Goal: Information Seeking & Learning: Learn about a topic

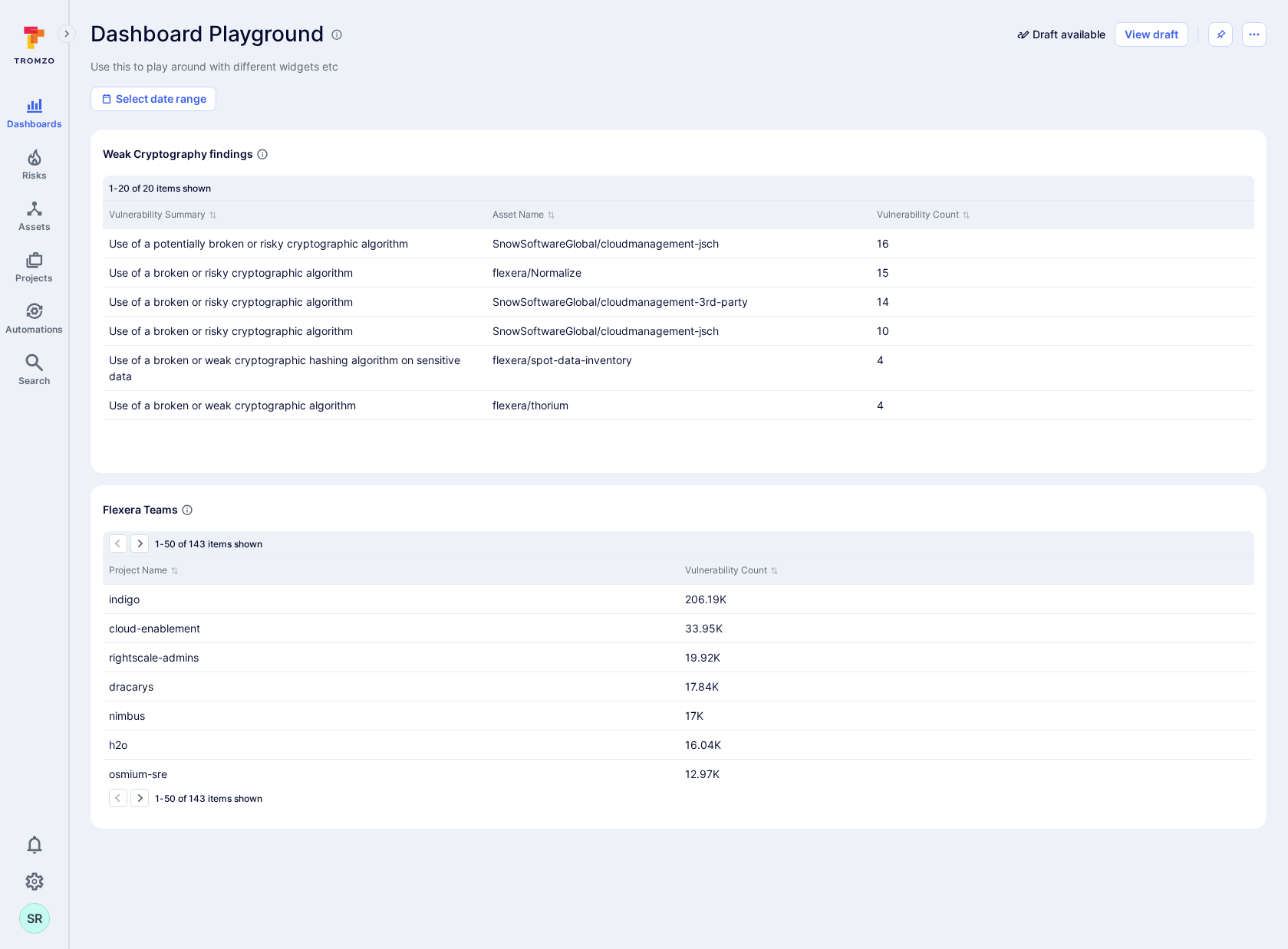
click at [576, 101] on div "Select date range" at bounding box center [678, 99] width 1176 height 25
click at [389, 493] on section "Flexera Teams 1-50 of 143 items shown Project Name Vulnerability Count indigo 2…" at bounding box center [678, 657] width 1176 height 343
click at [554, 96] on div "Select date range" at bounding box center [678, 99] width 1176 height 25
click at [1163, 39] on button "View draft" at bounding box center [1151, 35] width 74 height 25
click at [1206, 161] on button "Edit" at bounding box center [1211, 155] width 25 height 25
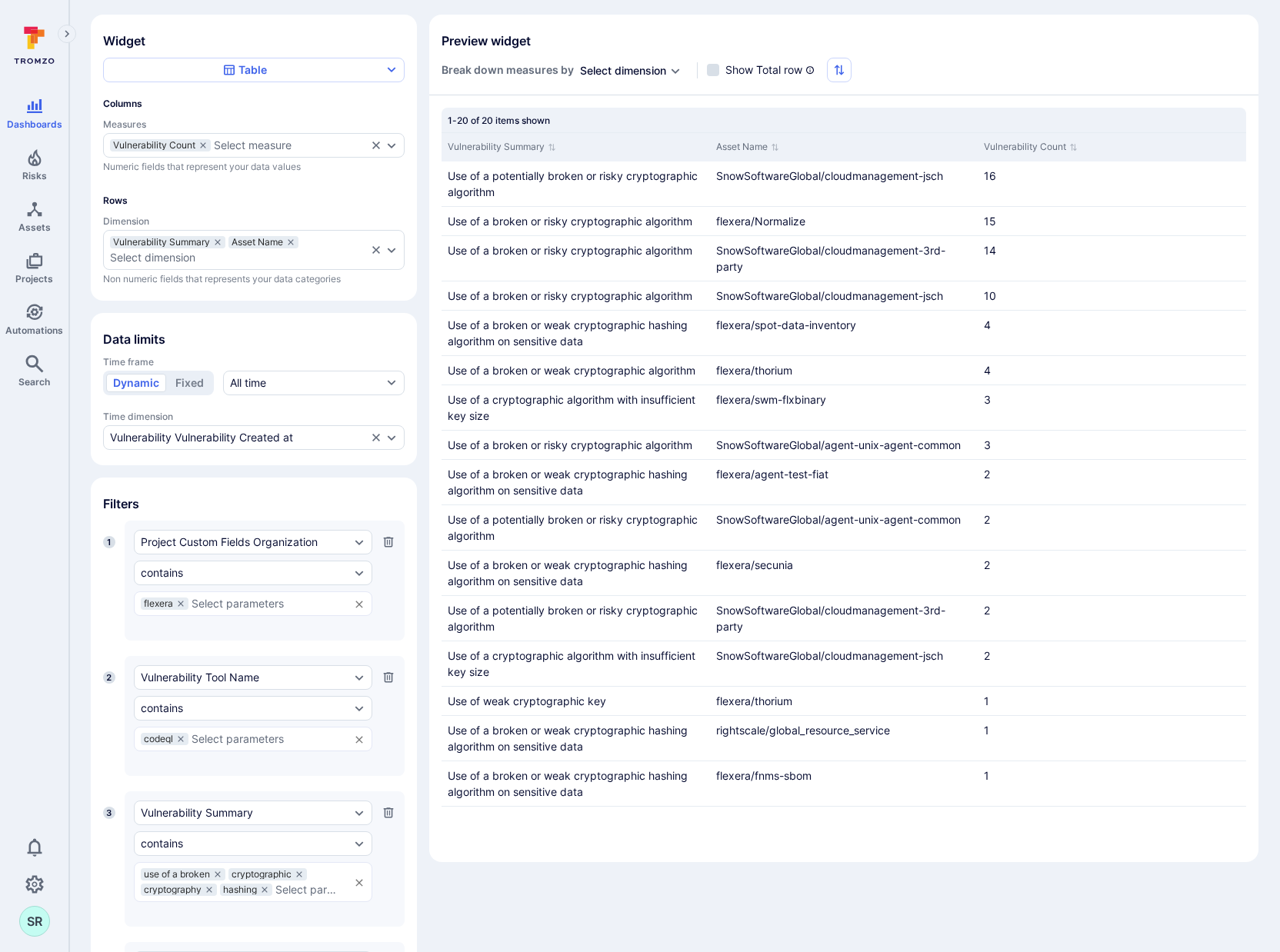
scroll to position [282, 0]
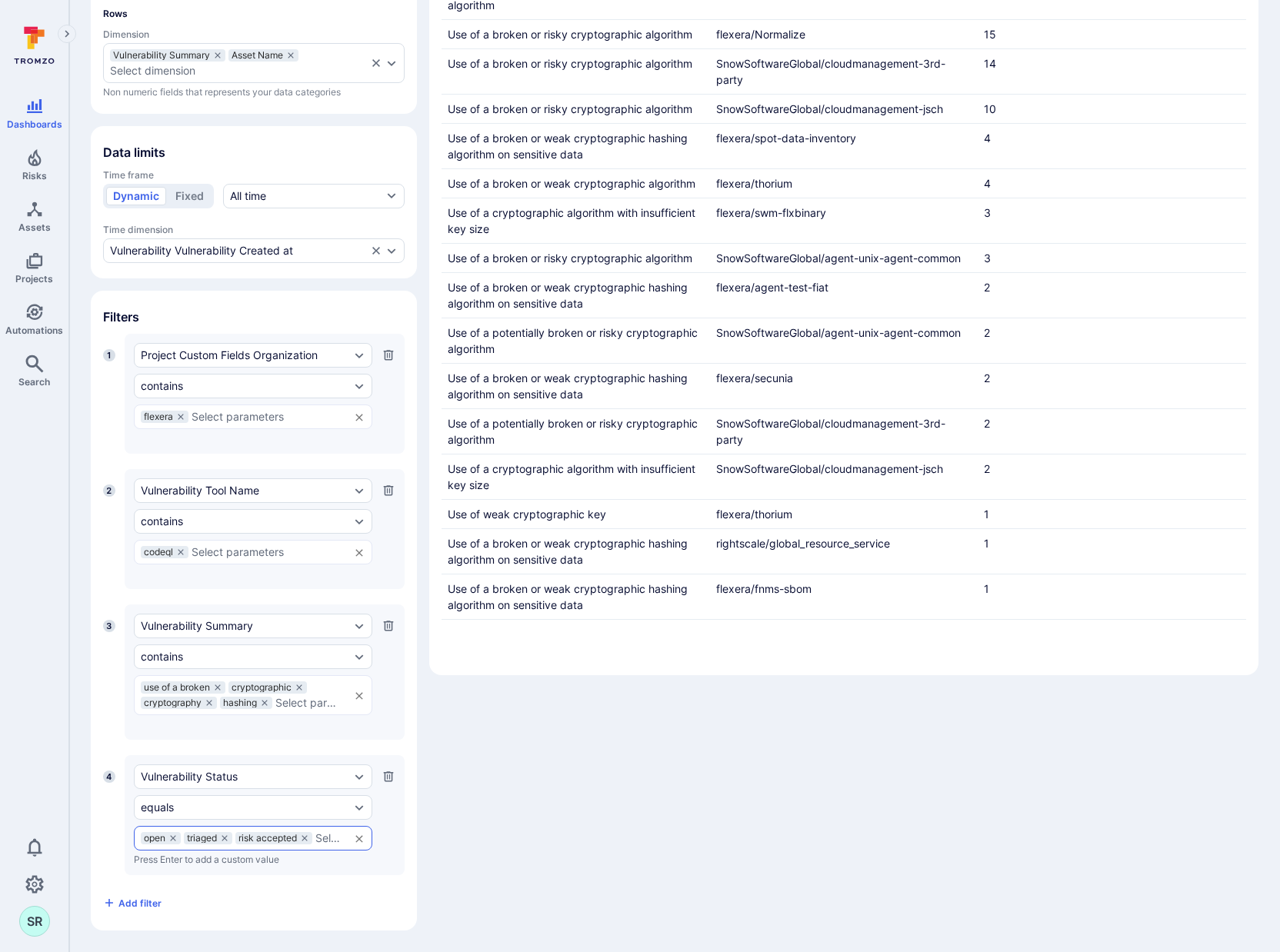
click at [739, 708] on div "Widget Table Columns Measures Vulnerability Count Select measure Numeric fields…" at bounding box center [674, 379] width 1168 height 1103
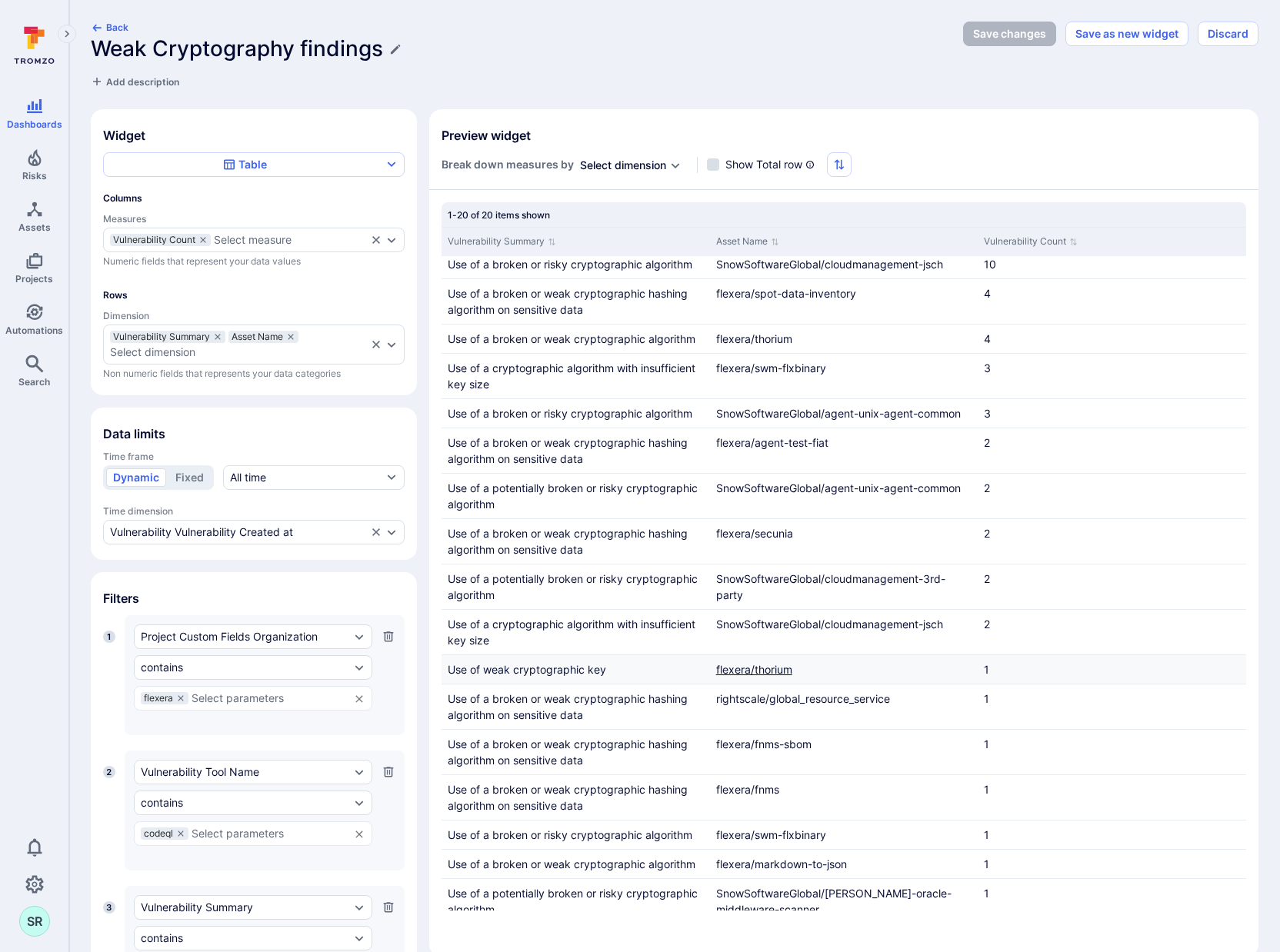
scroll to position [139, 0]
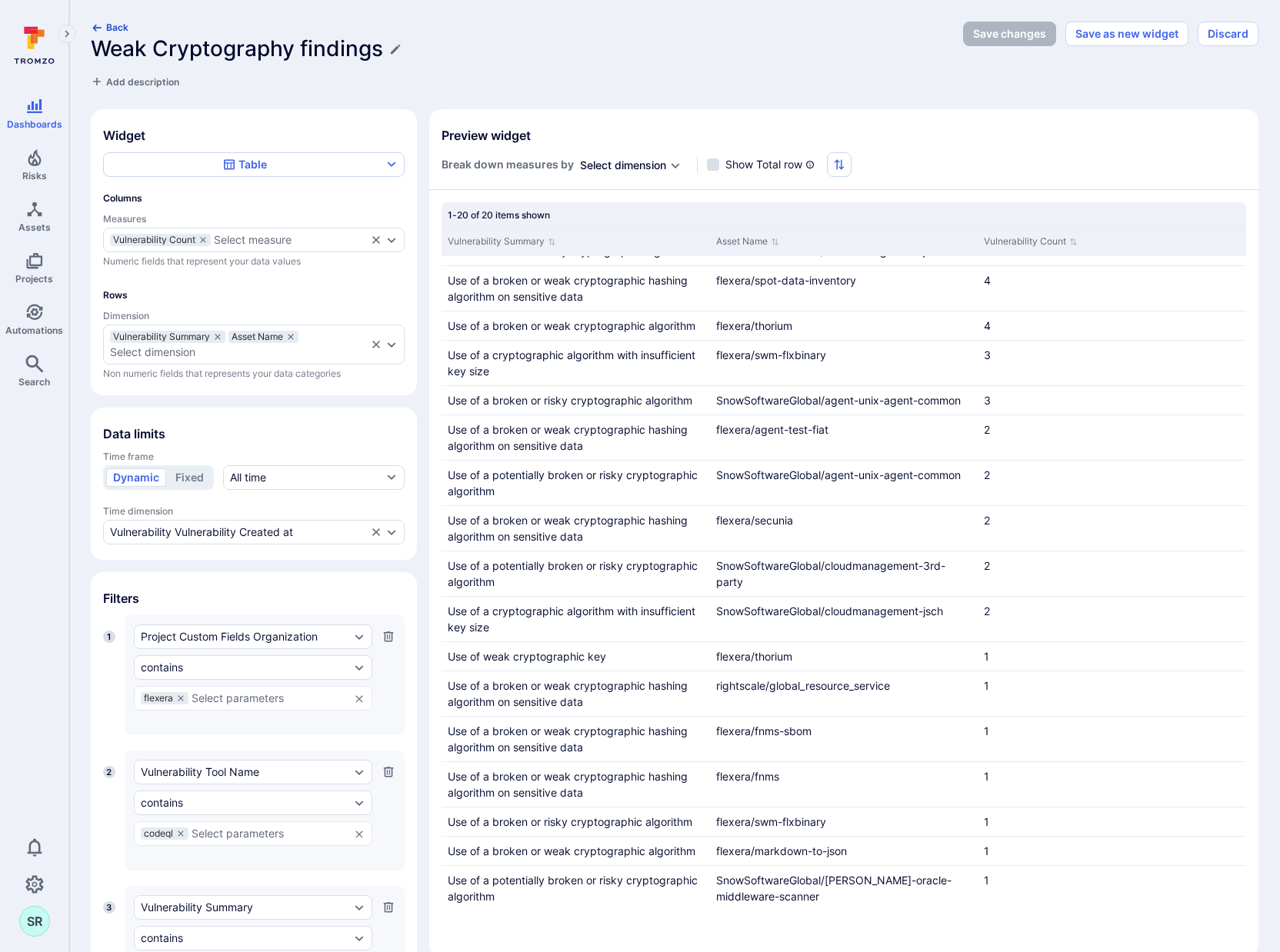
click at [119, 25] on button "Back" at bounding box center [109, 27] width 38 height 12
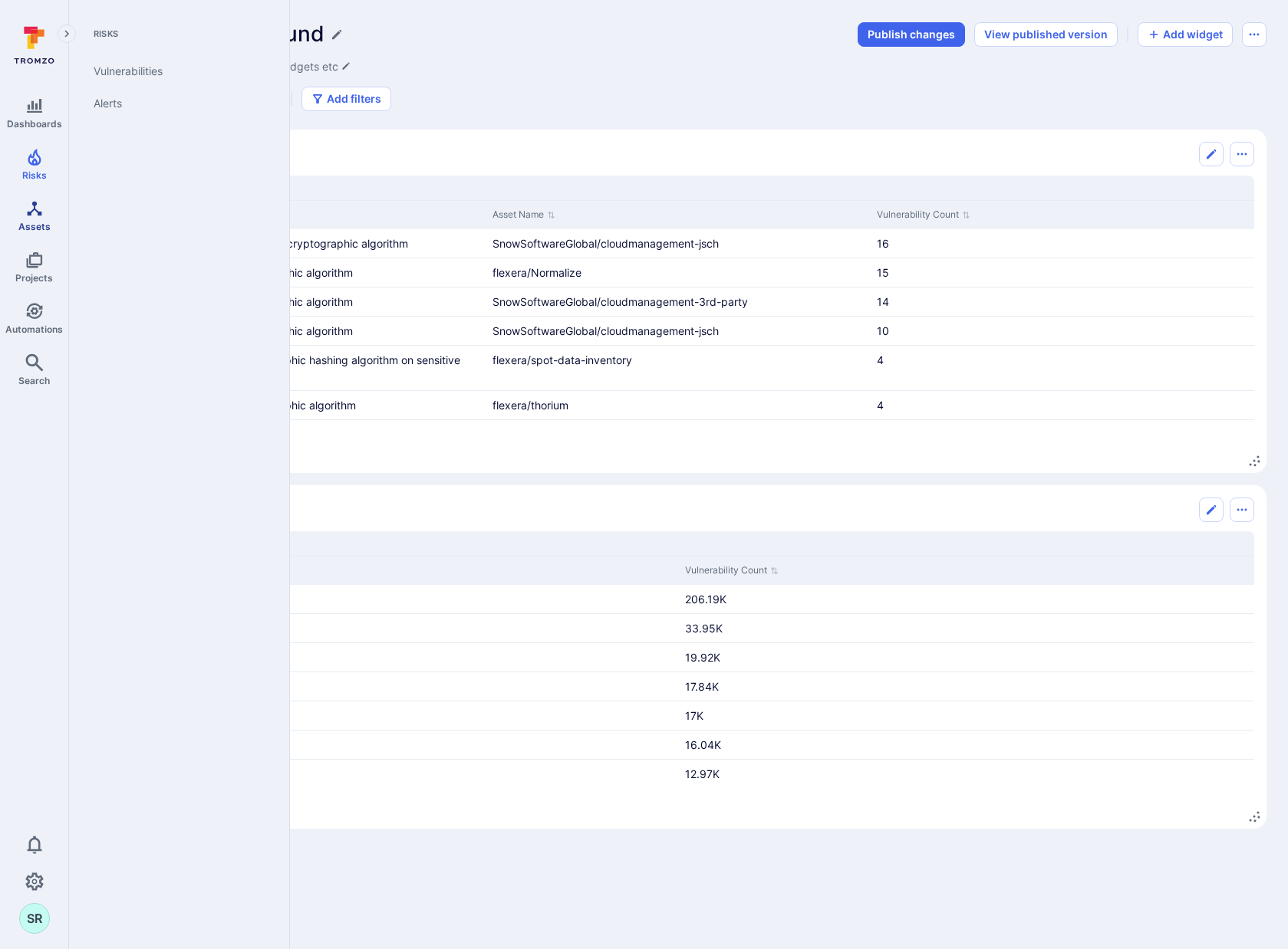
click at [35, 212] on icon "Assets" at bounding box center [34, 208] width 18 height 18
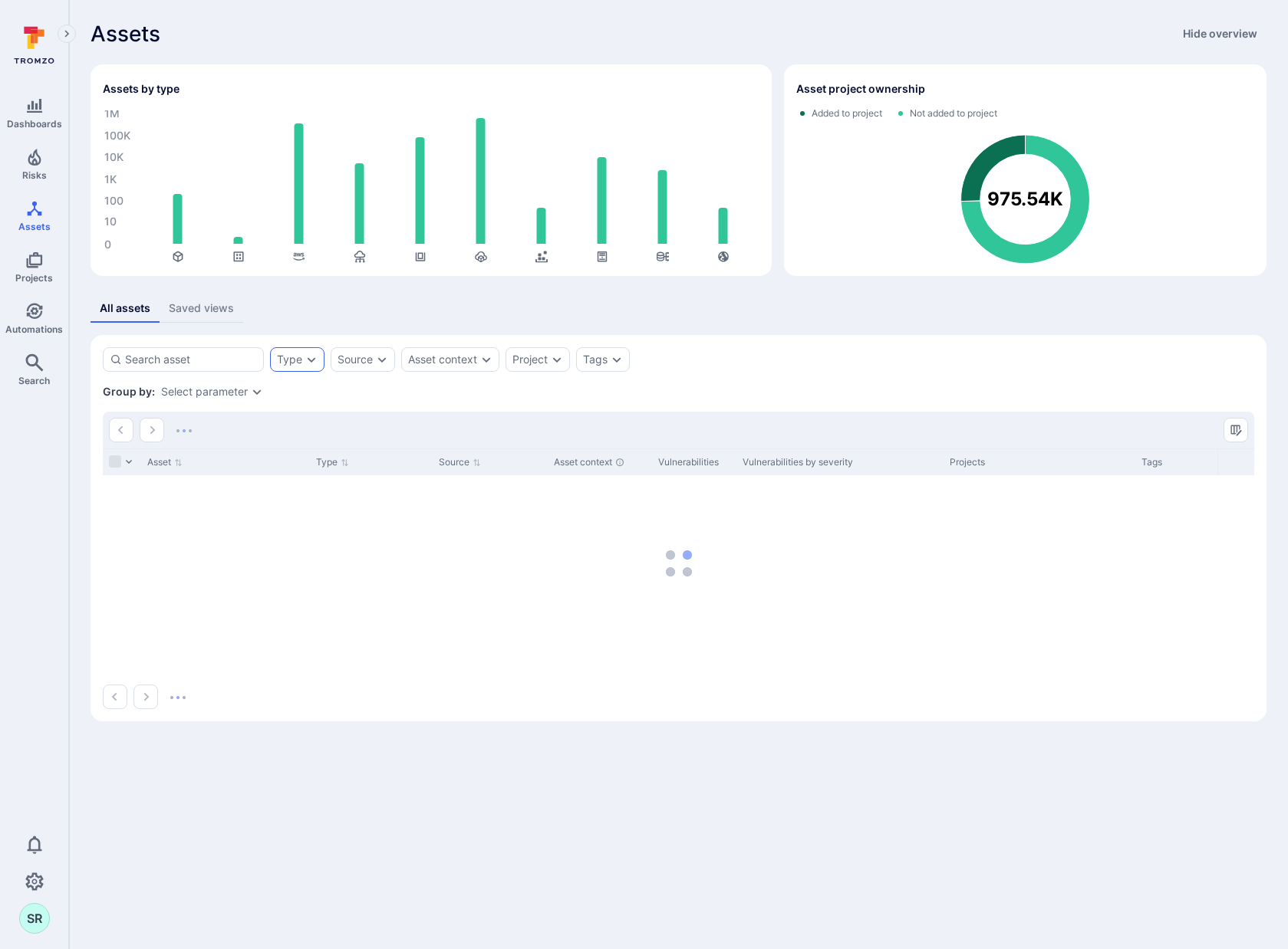
click at [305, 366] on div "Type" at bounding box center [297, 360] width 55 height 25
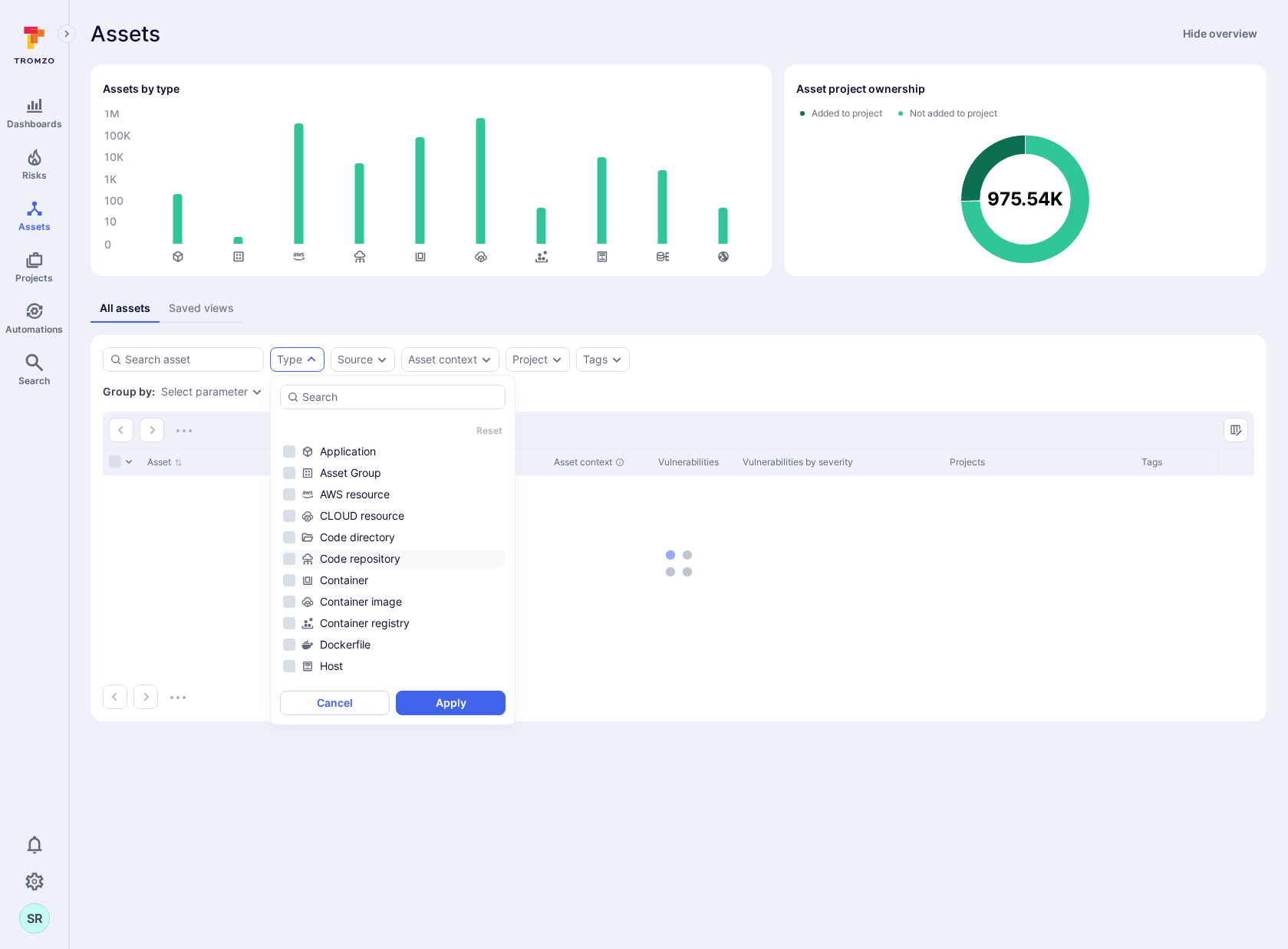
click at [290, 562] on li "Code repository" at bounding box center [392, 559] width 225 height 18
click at [460, 703] on button "Apply" at bounding box center [451, 704] width 110 height 25
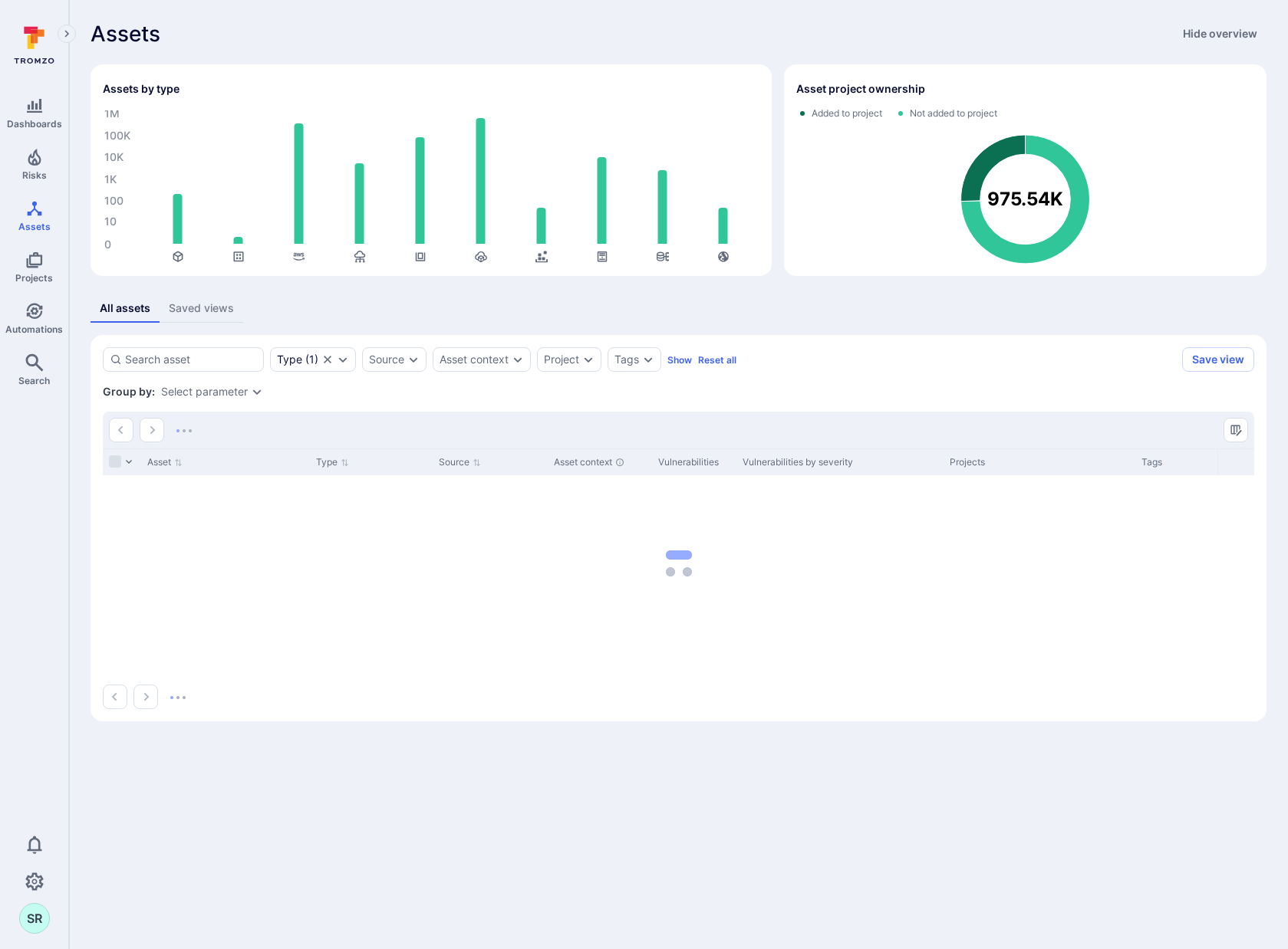
click at [845, 331] on div "All assets Saved views Type ( 1 ) Source Asset context Project Tags Show Reset …" at bounding box center [678, 508] width 1176 height 427
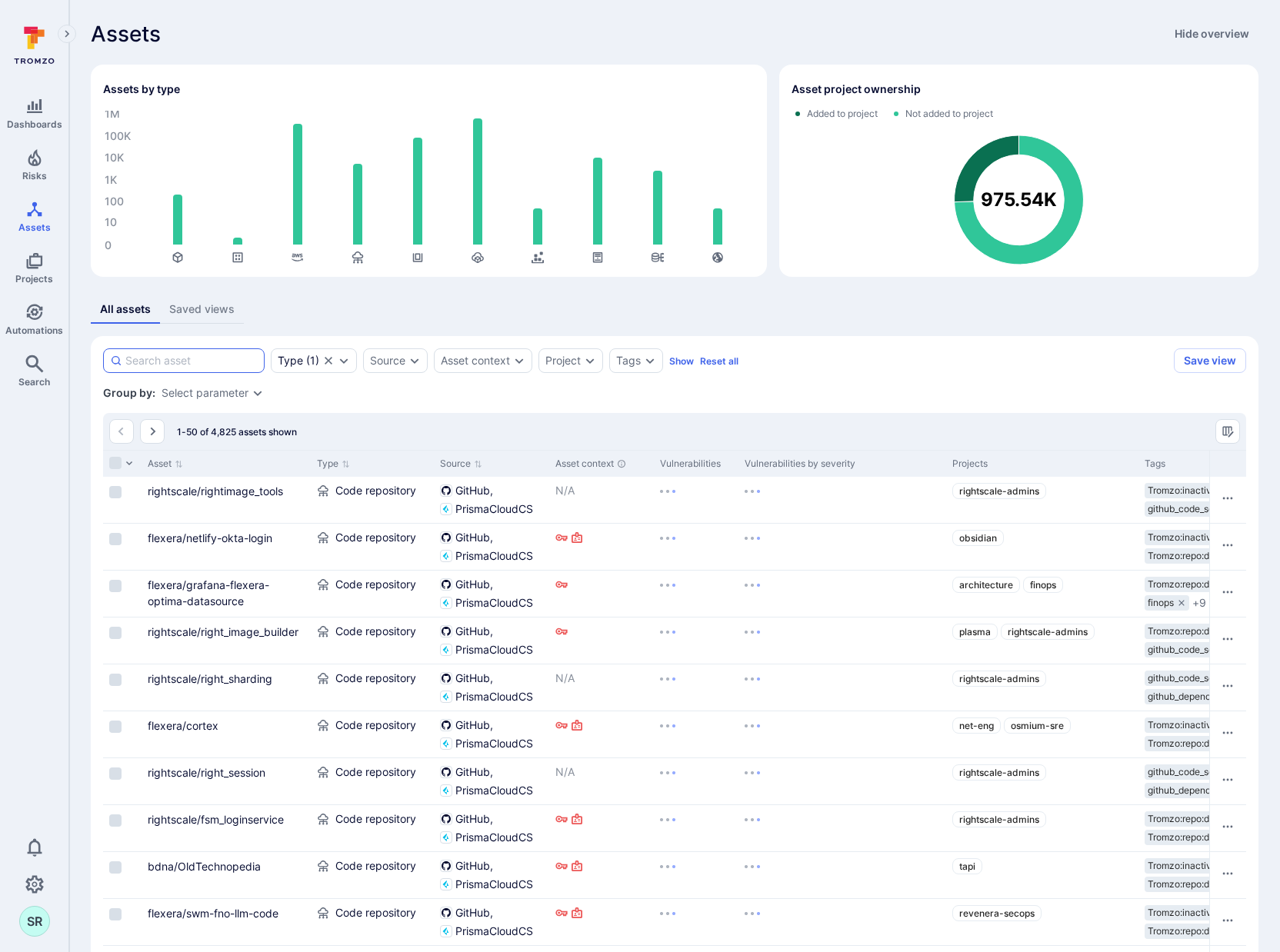
click at [181, 359] on input at bounding box center [191, 361] width 132 height 15
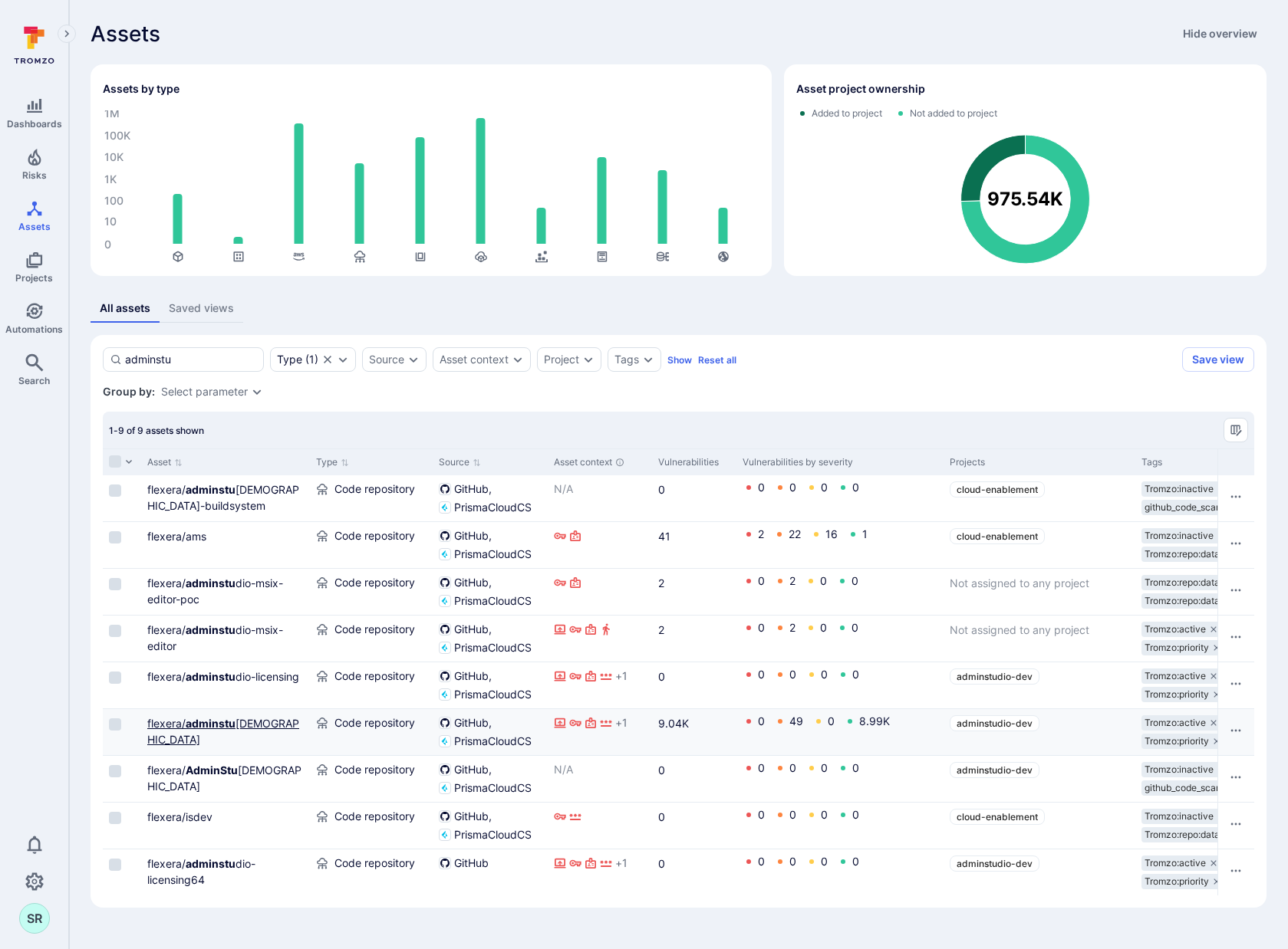
type input "adminstu"
click at [195, 721] on b "adminstu" at bounding box center [211, 724] width 50 height 13
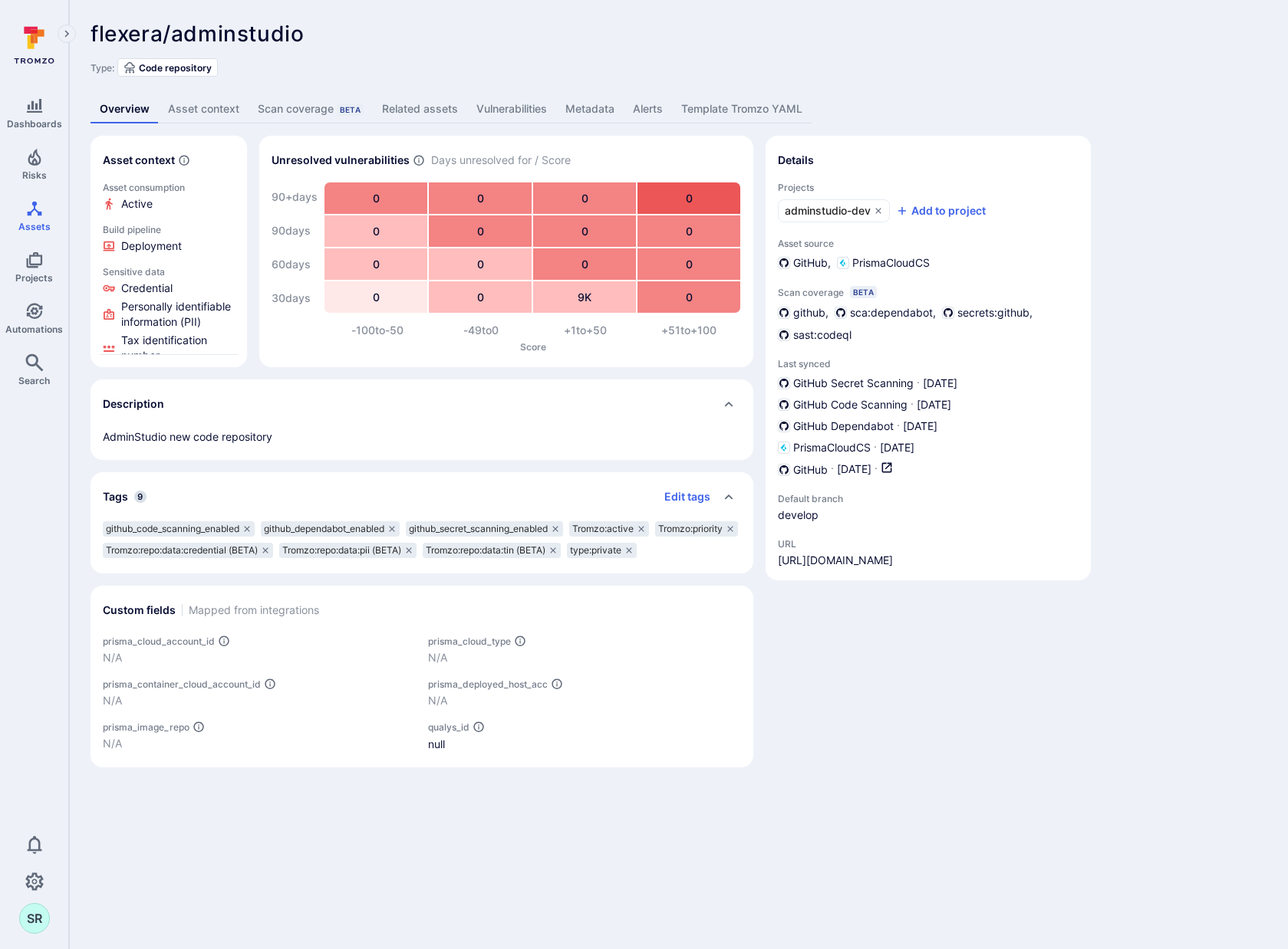
click at [507, 105] on link "Vulnerabilities" at bounding box center [512, 110] width 89 height 29
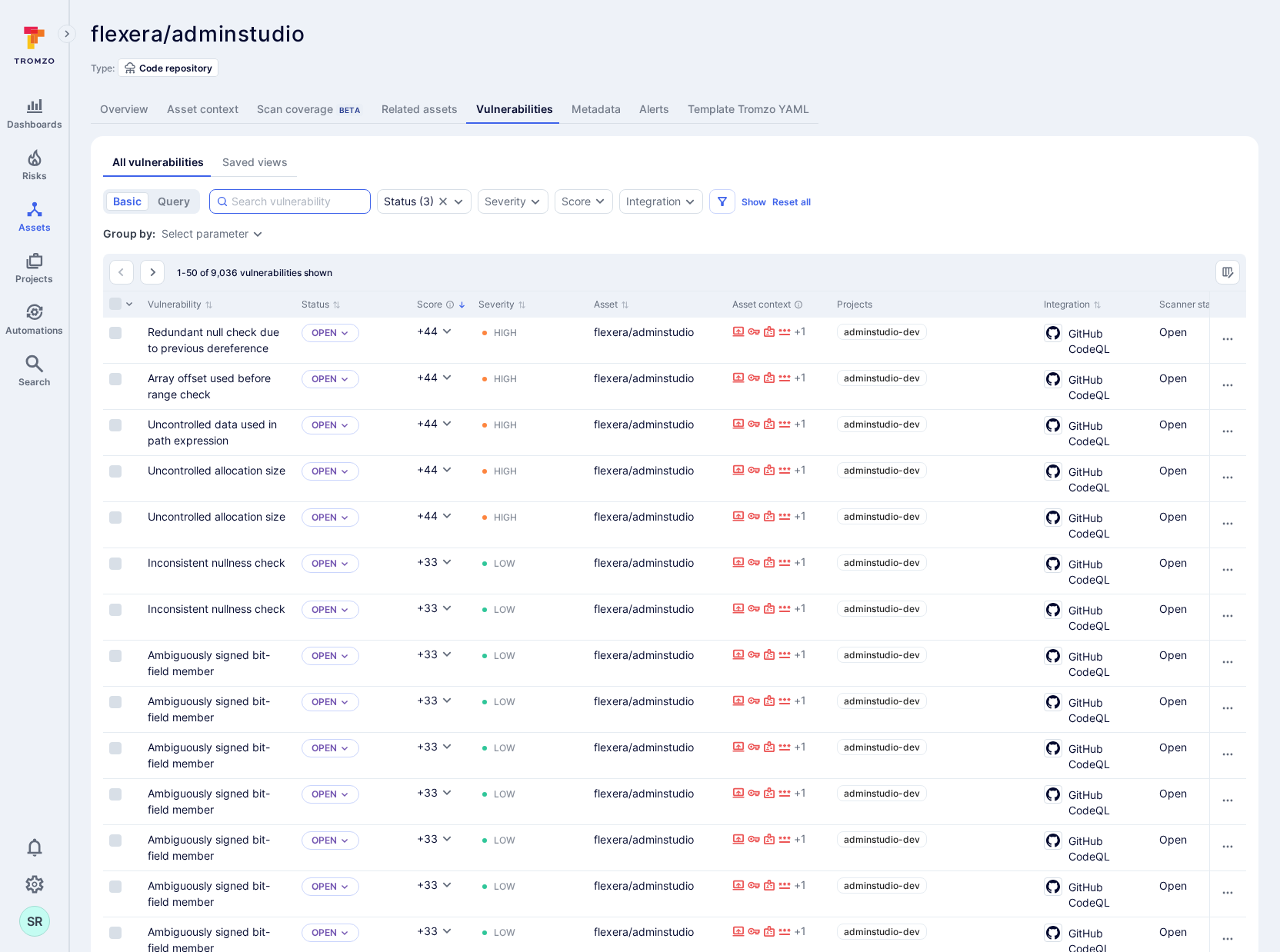
click at [336, 197] on input at bounding box center [297, 202] width 132 height 15
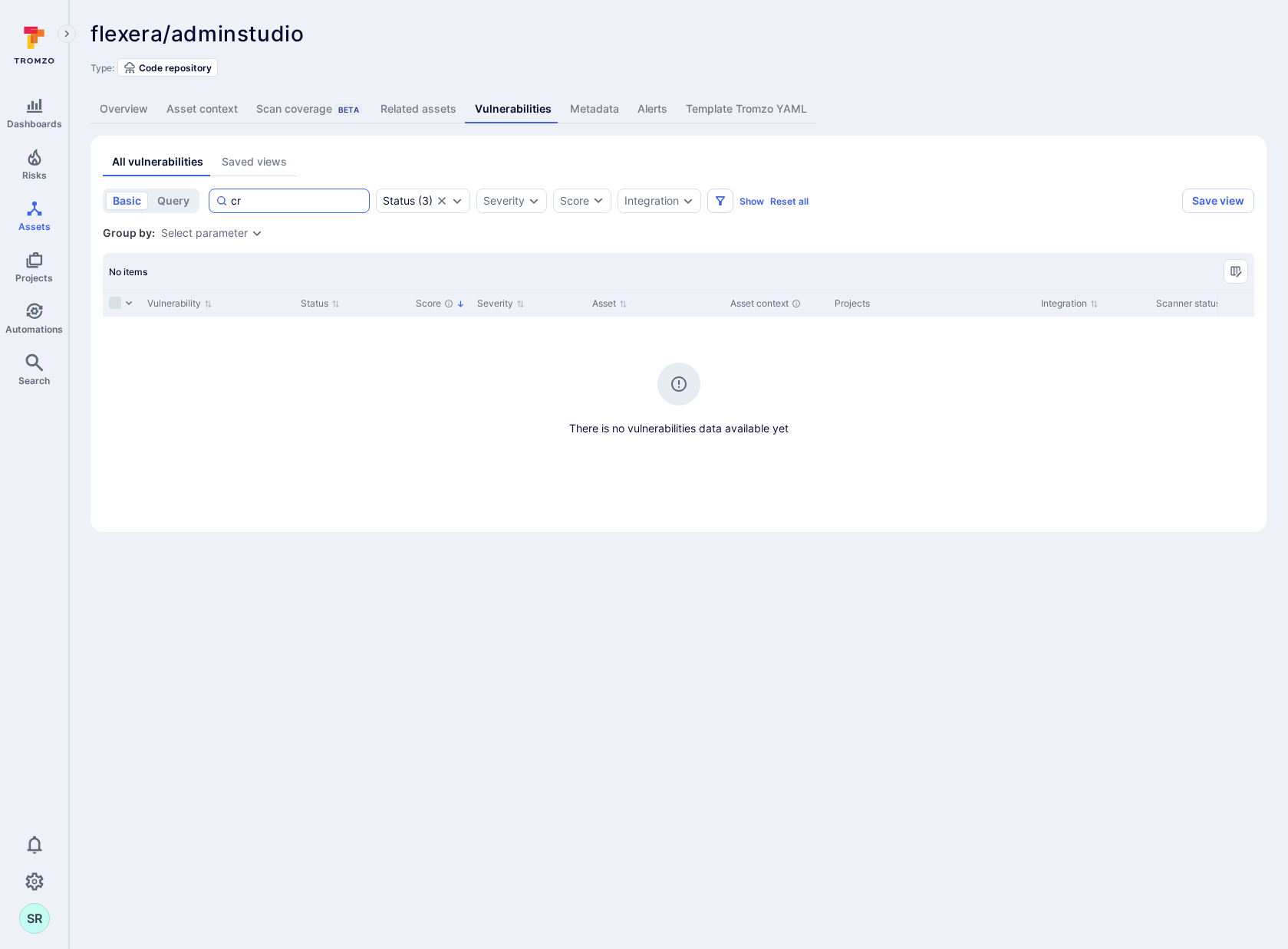
type input "c"
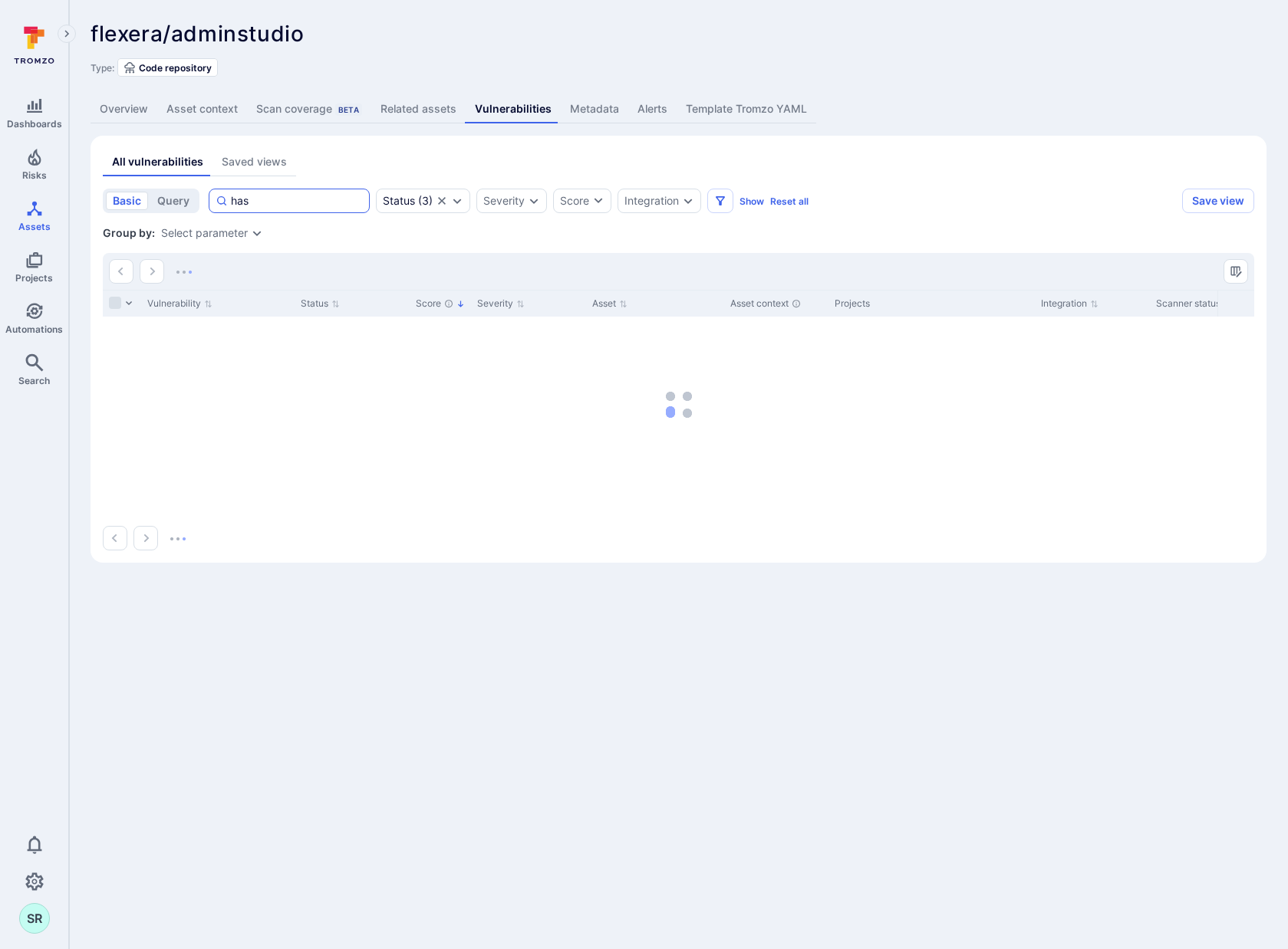
type input "hash"
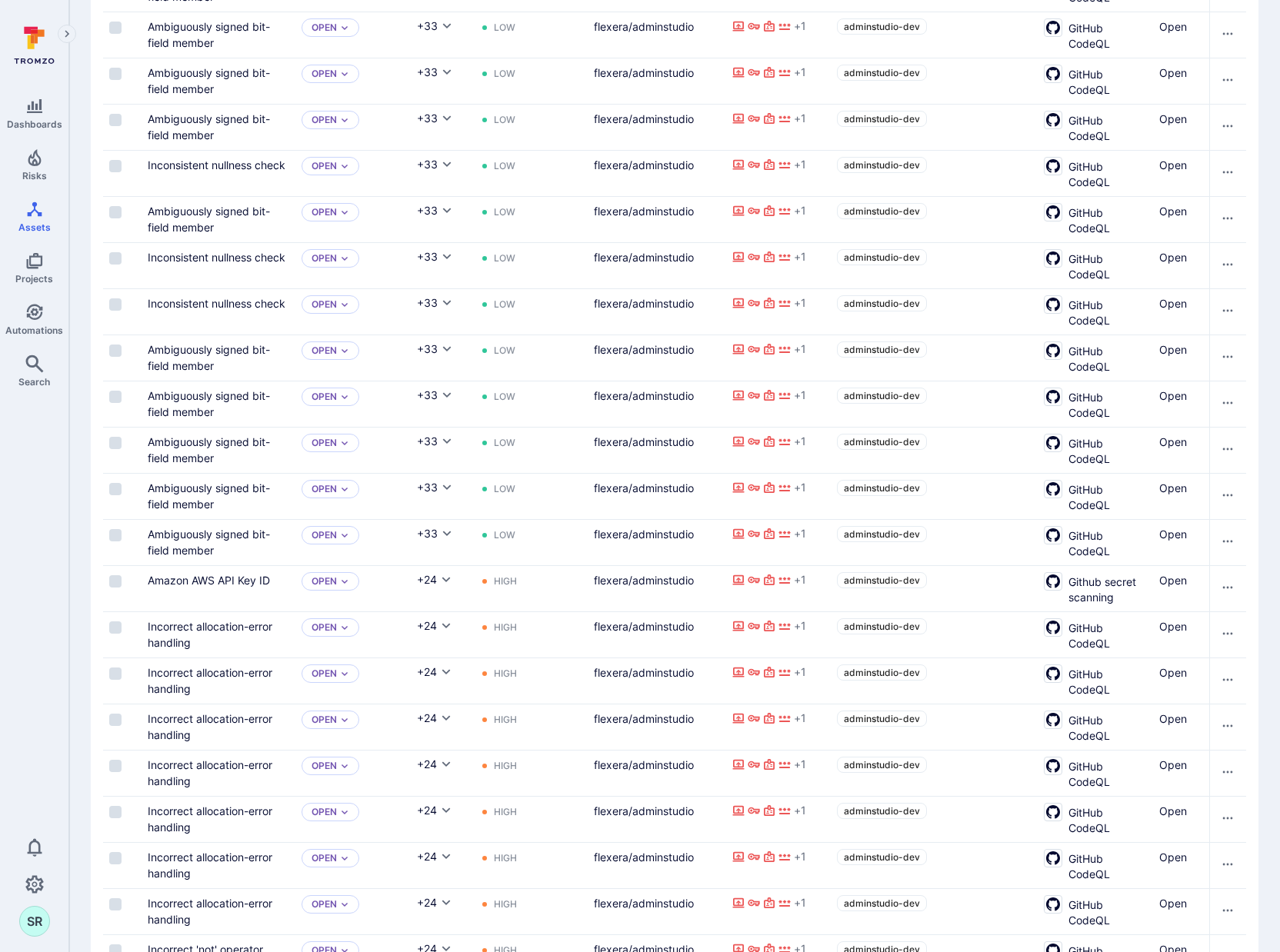
scroll to position [1746, 0]
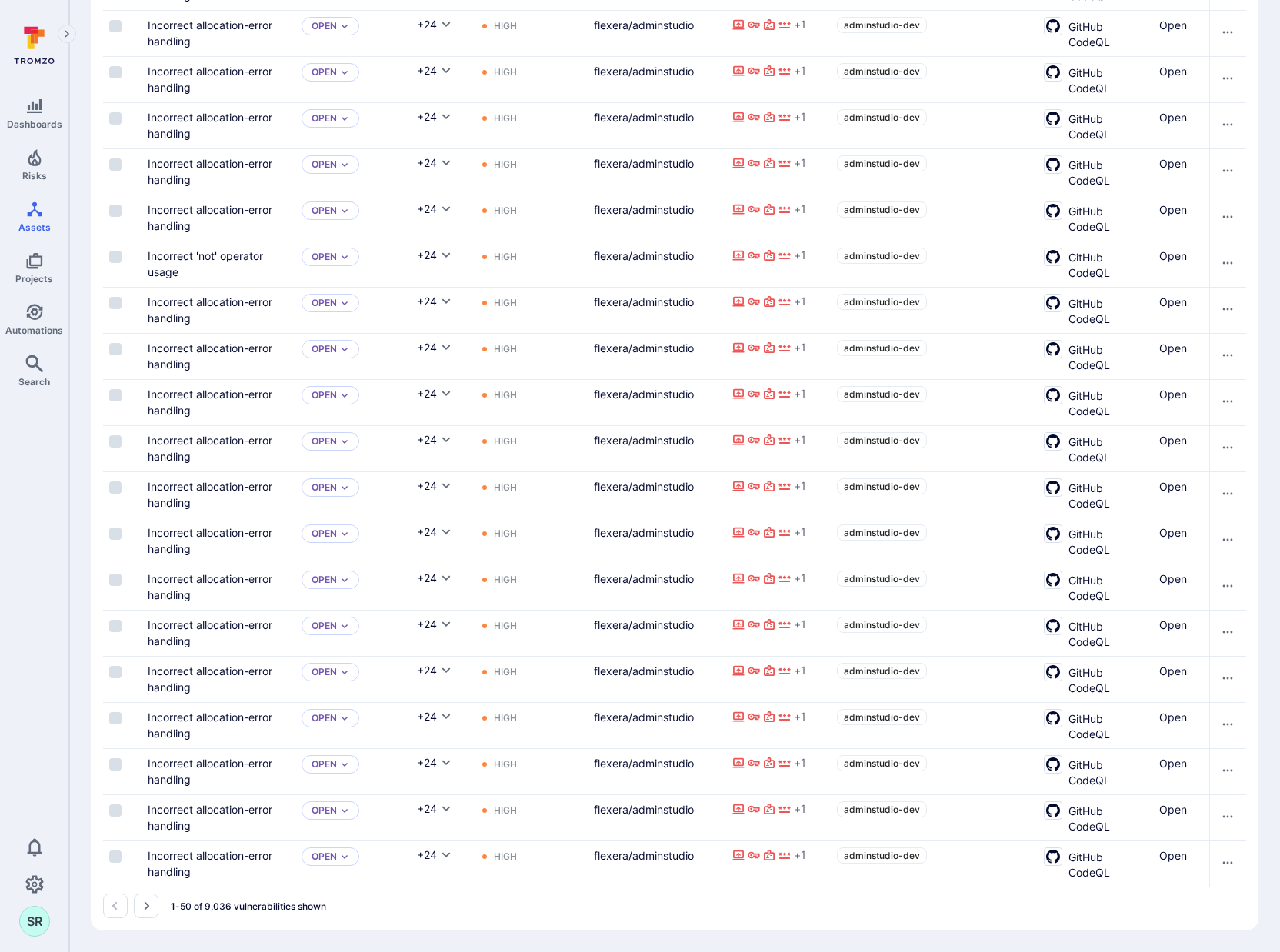
click at [147, 906] on icon "Go to the next page" at bounding box center [146, 906] width 13 height 13
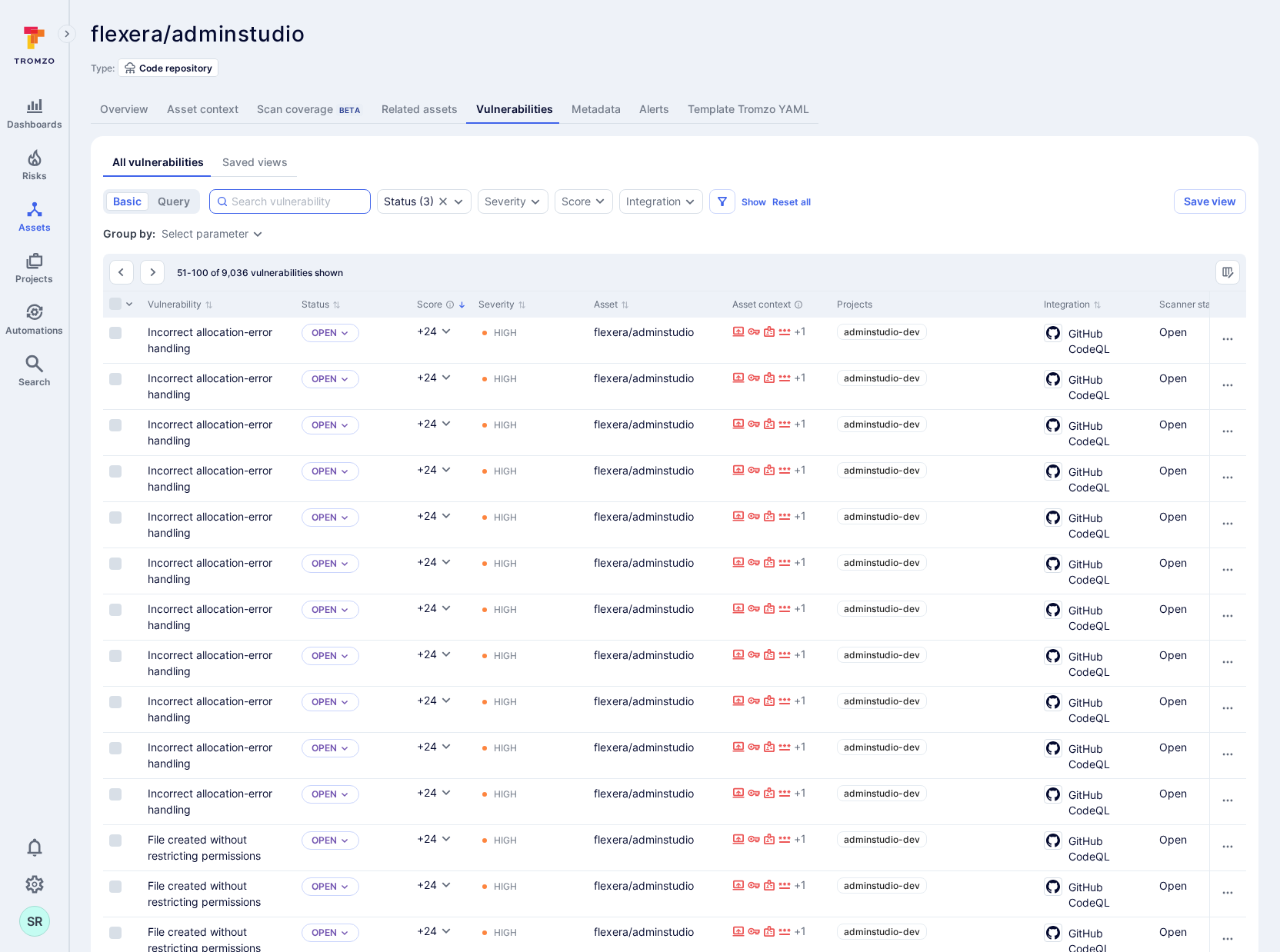
click at [309, 201] on input at bounding box center [297, 202] width 132 height 15
type input "weak"
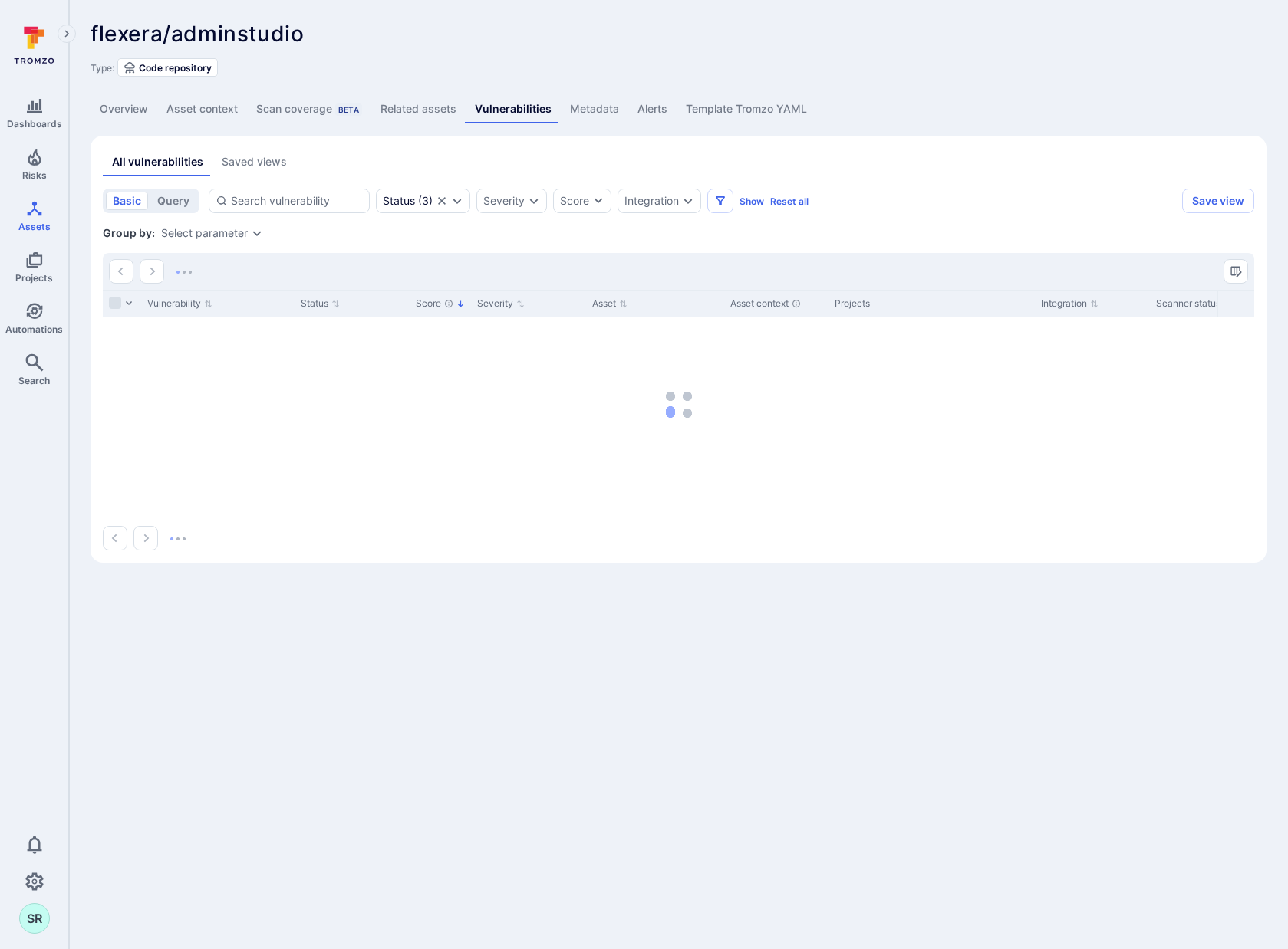
click at [974, 242] on section "basic query Status ( 3 ) Severity Score Integration Show Reset all Save view St…" at bounding box center [678, 369] width 1151 height 362
click at [127, 110] on link "Overview" at bounding box center [123, 110] width 66 height 29
